Goal: Task Accomplishment & Management: Manage account settings

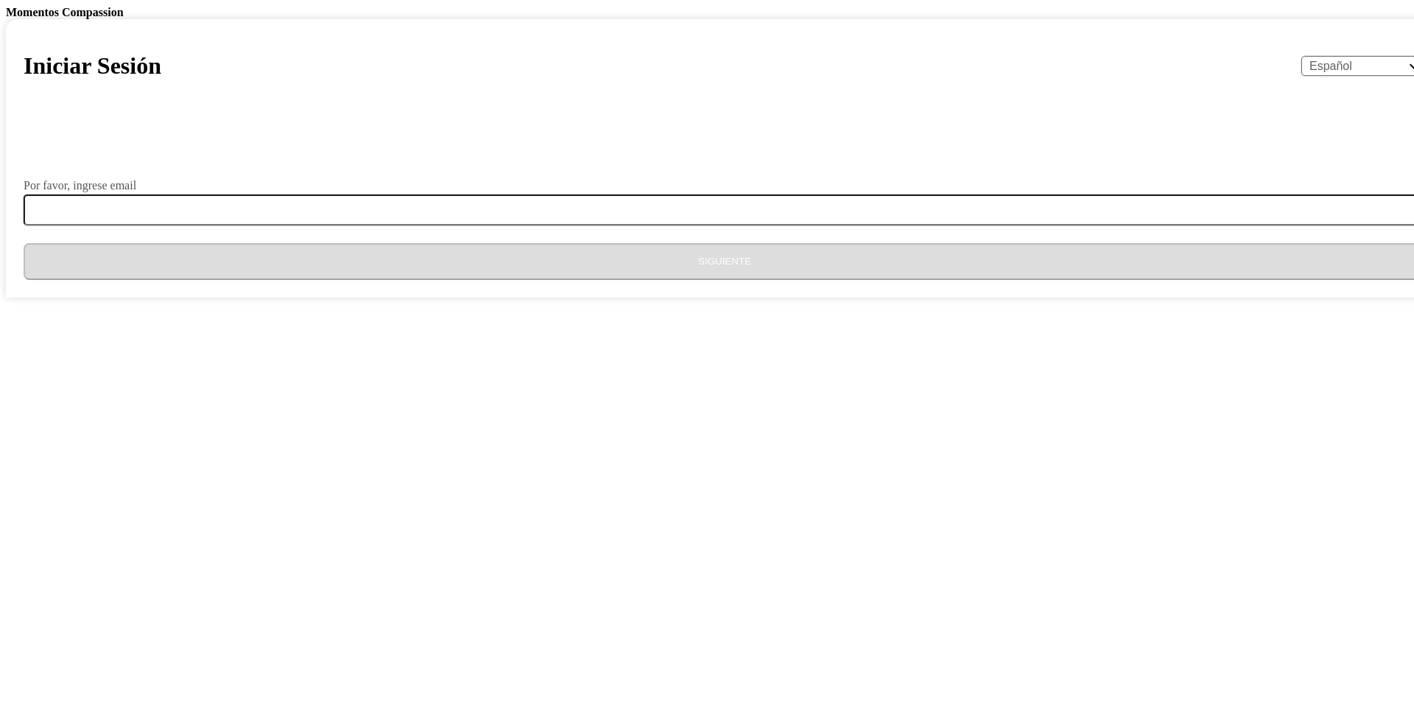
select select "es"
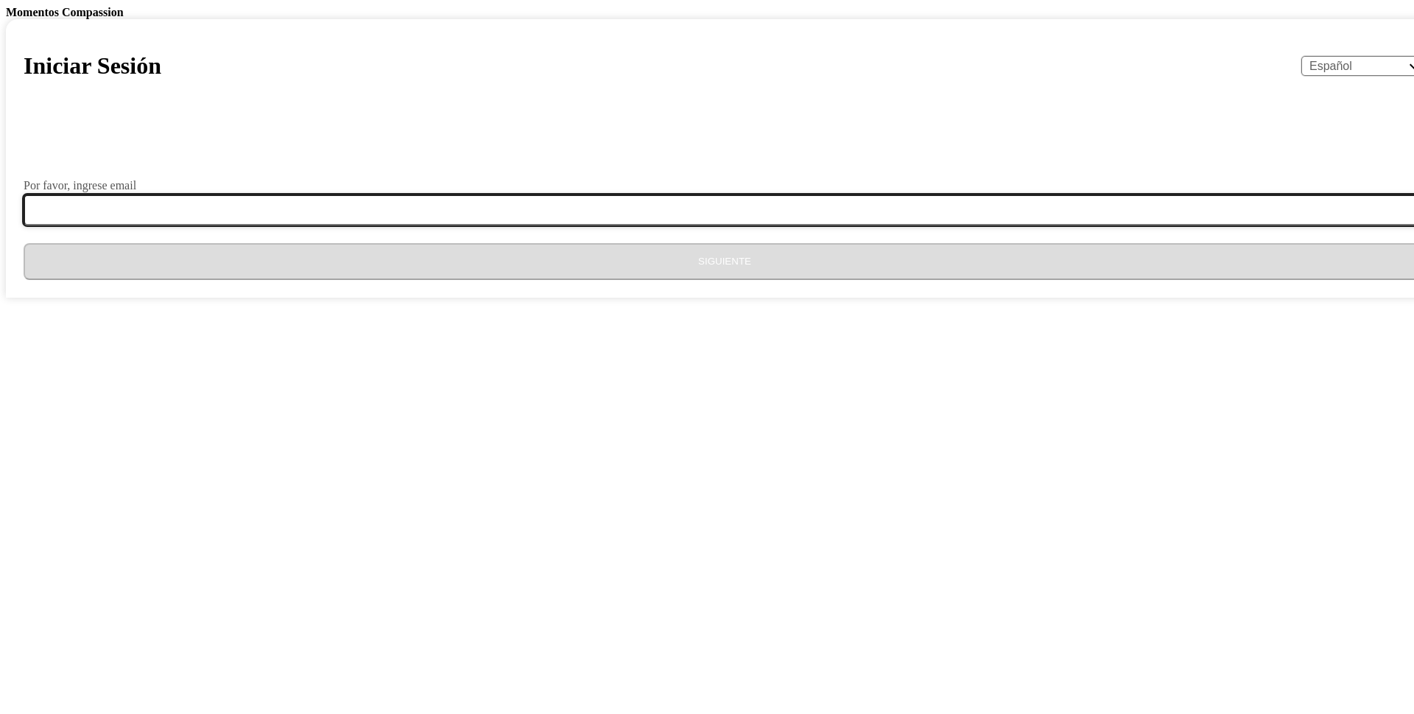
click at [734, 225] on input "Por favor, ingrese email" at bounding box center [734, 209] width 1420 height 31
type input "[EMAIL_ADDRESS][DOMAIN_NAME]"
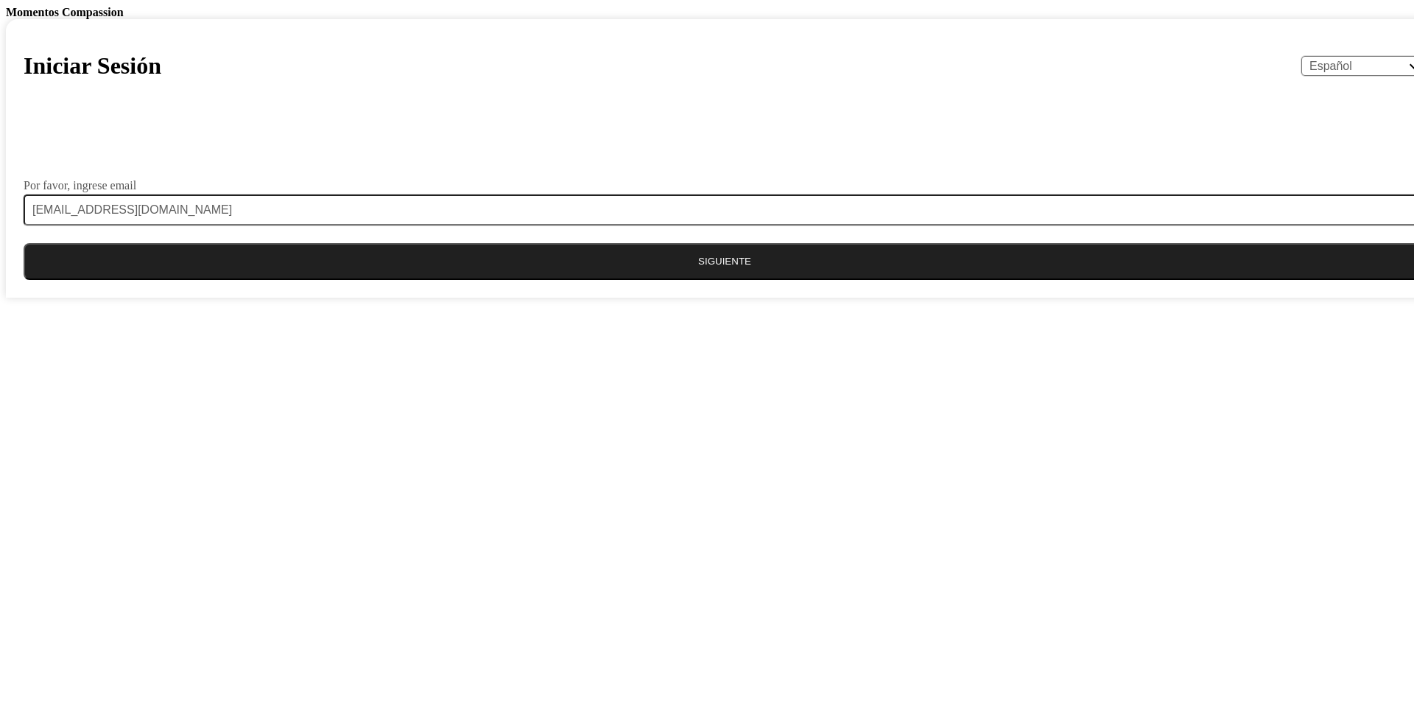
click at [710, 280] on button "Siguiente" at bounding box center [725, 261] width 1402 height 37
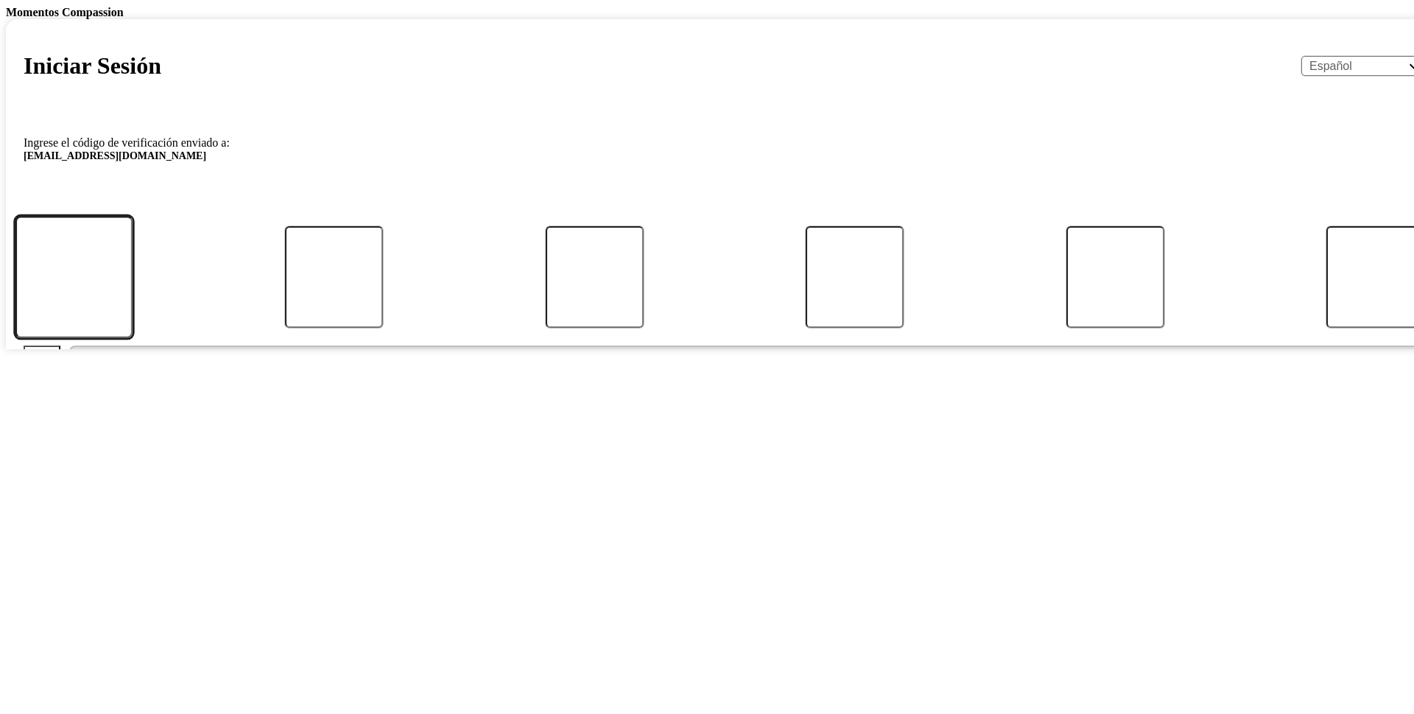
click at [133, 337] on input "Código" at bounding box center [74, 277] width 118 height 122
type input "3"
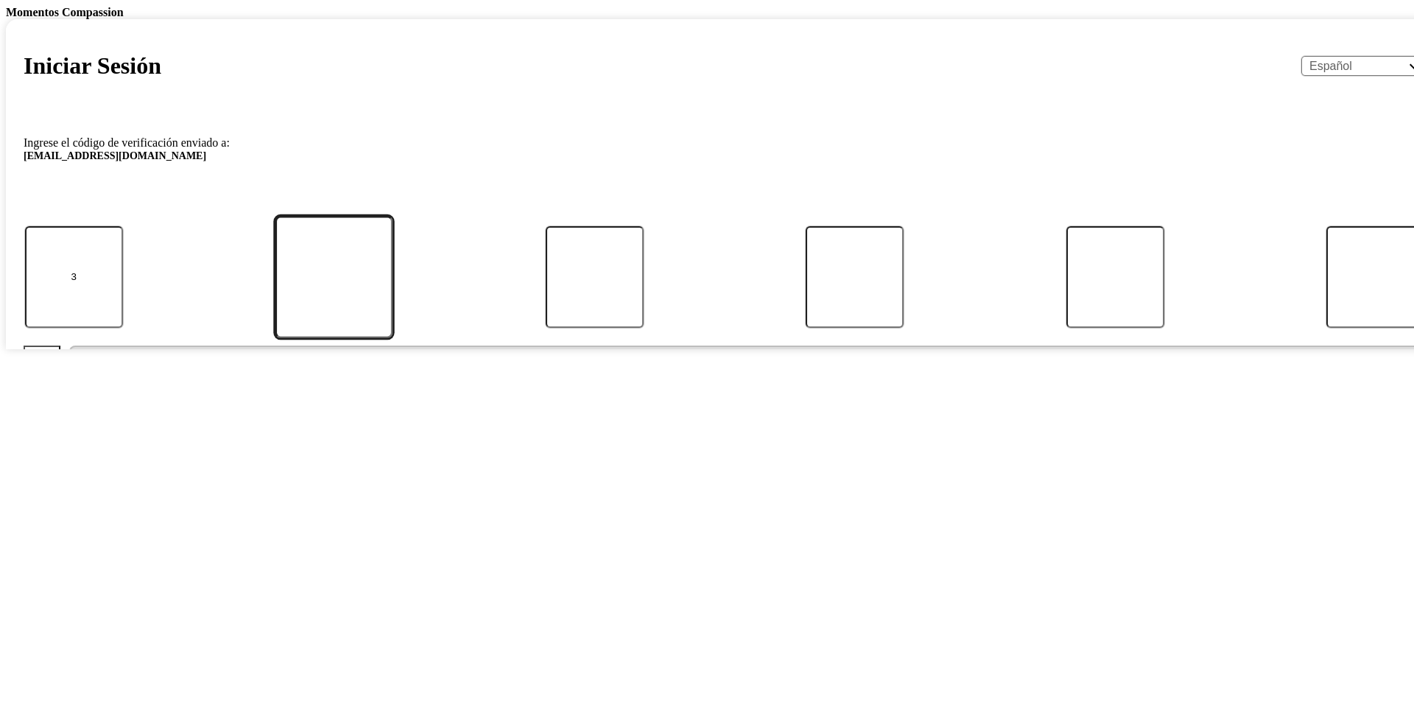
type input "0"
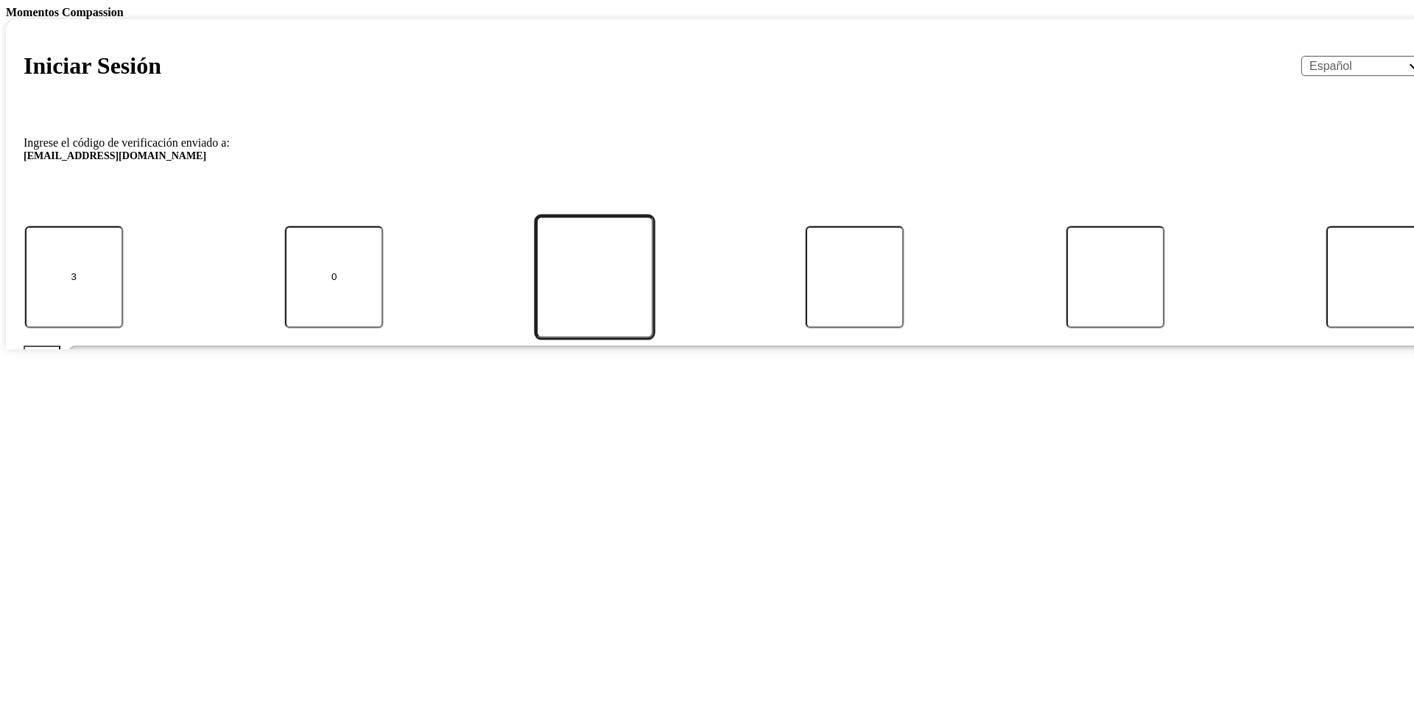
type input "9"
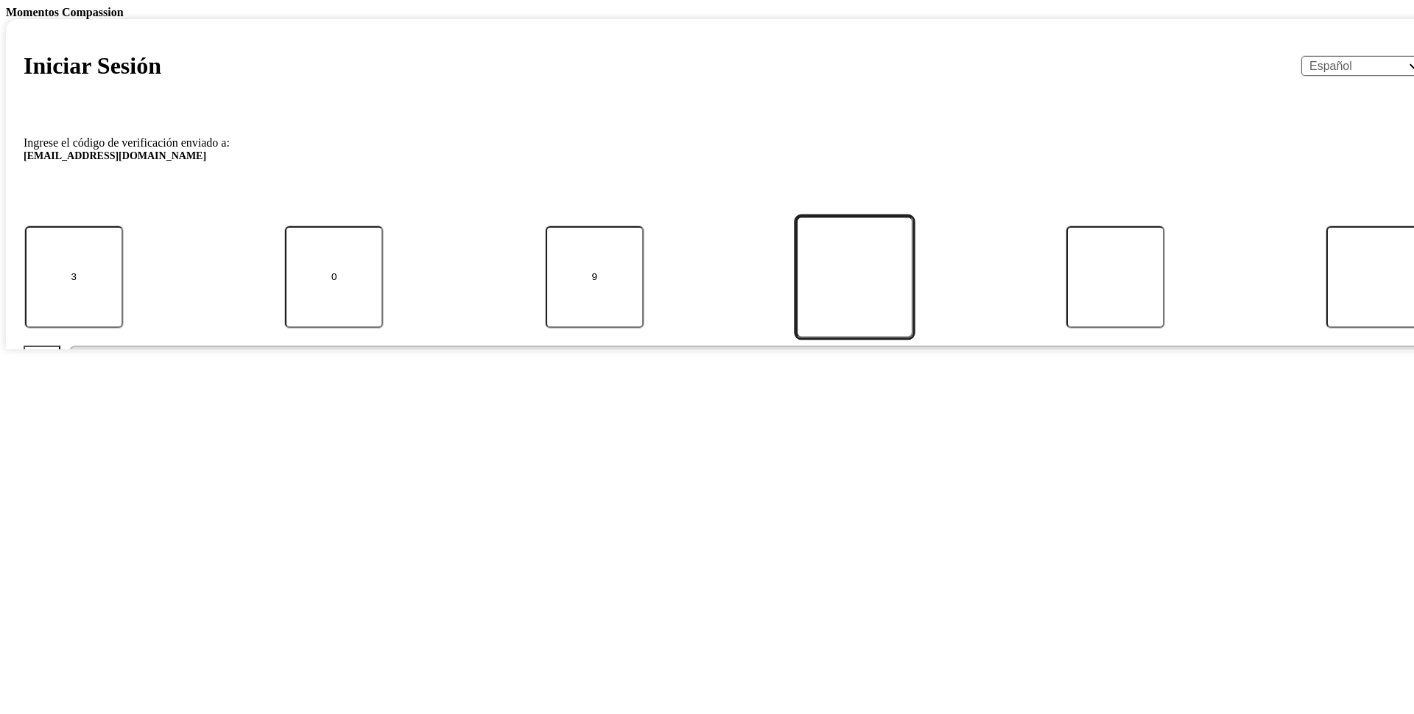
type input "4"
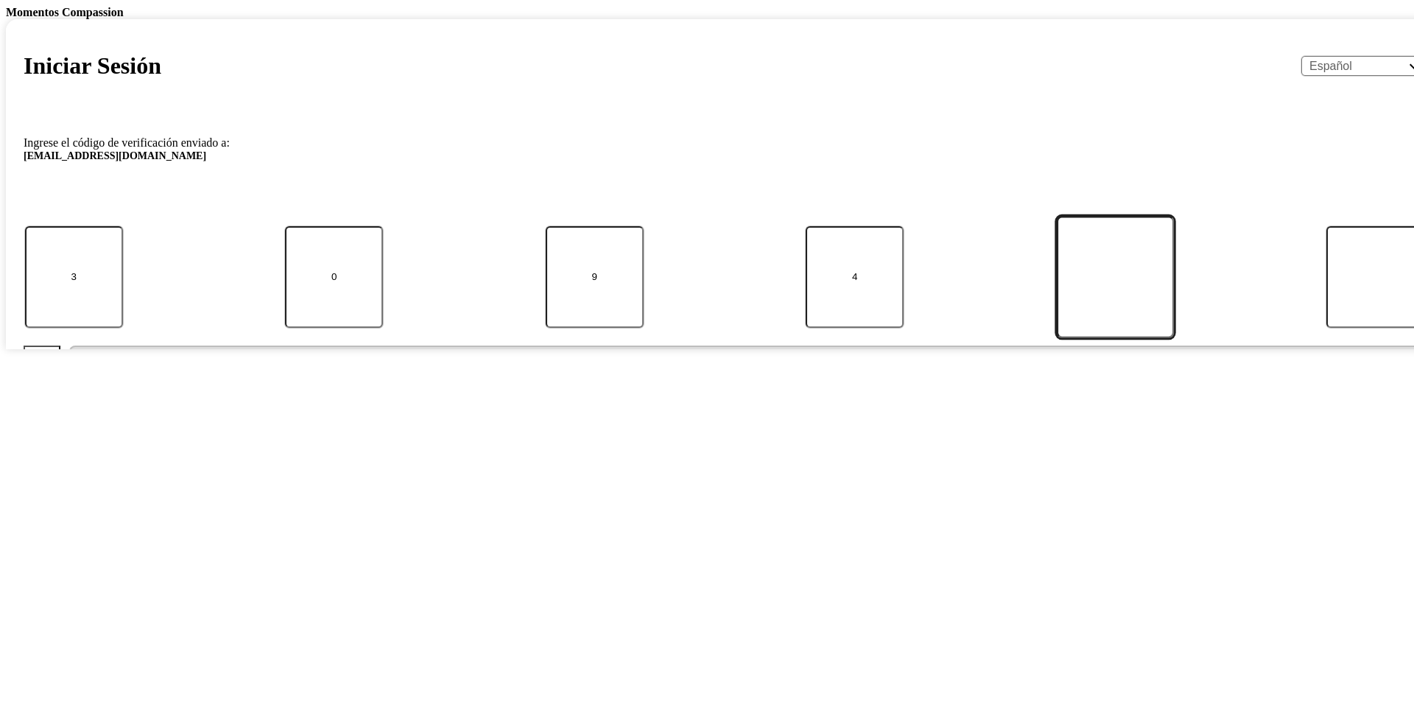
type input "2"
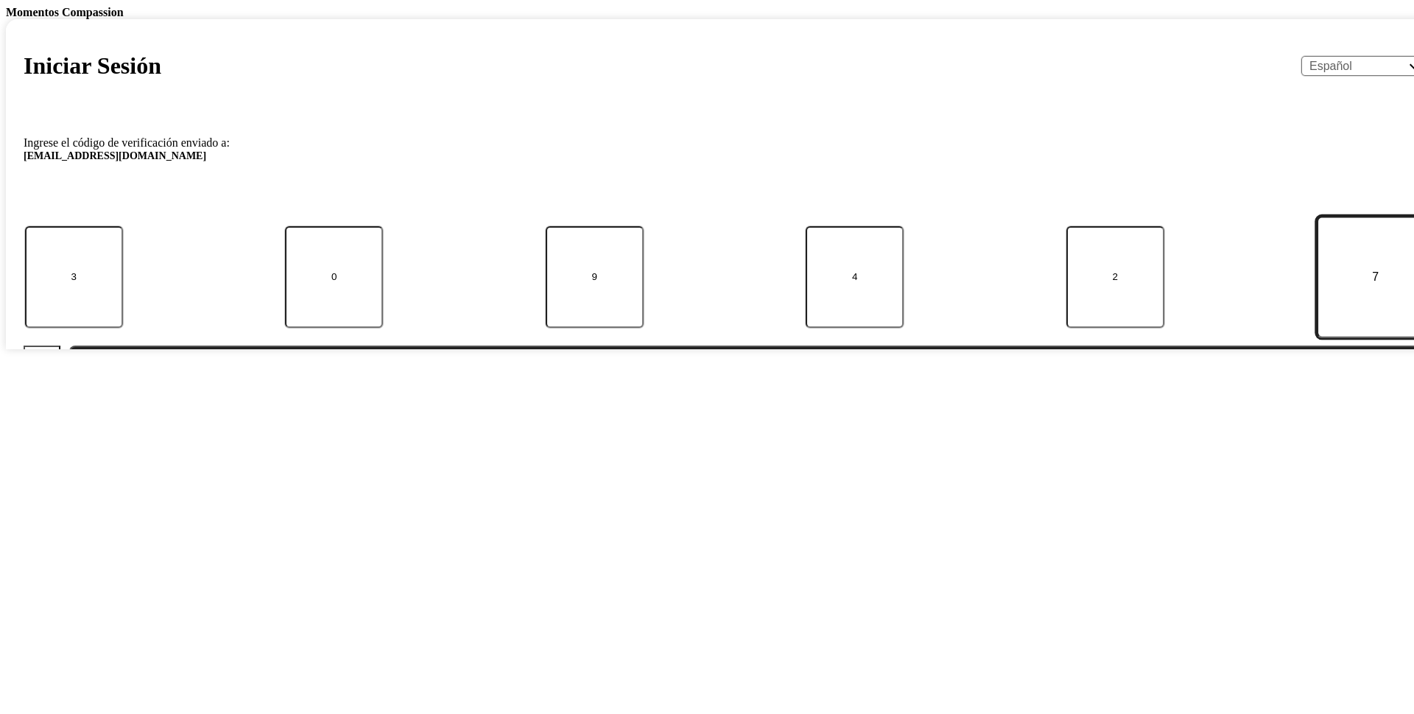
type input "7"
click at [69, 345] on button "Enviar" at bounding box center [747, 363] width 1356 height 37
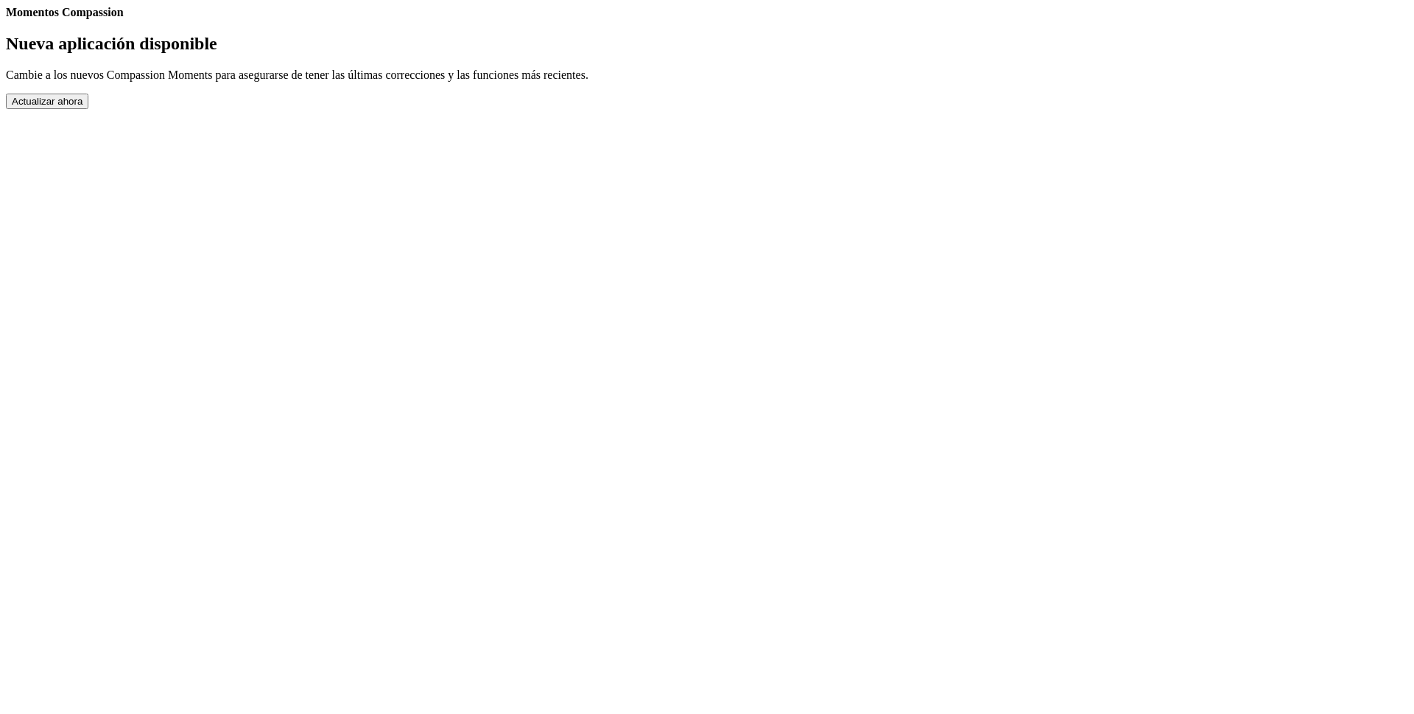
click at [88, 109] on button "Actualizar ahora" at bounding box center [47, 101] width 82 height 15
